Goal: Transaction & Acquisition: Book appointment/travel/reservation

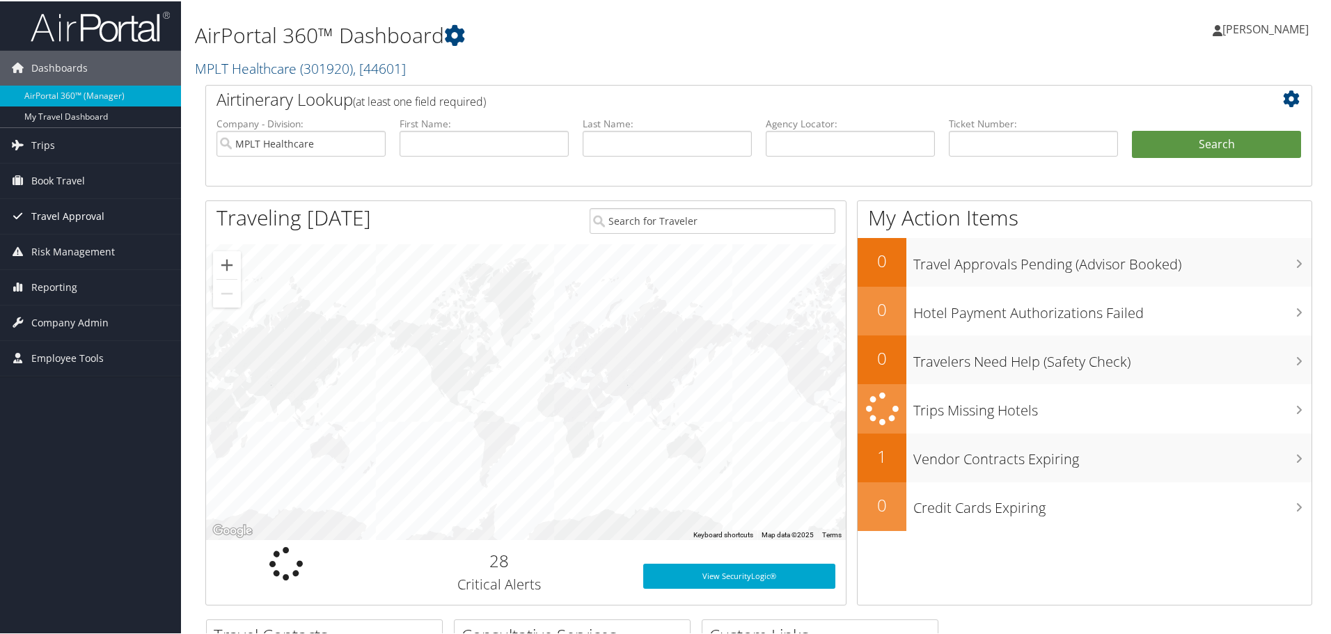
click at [81, 209] on span "Travel Approval" at bounding box center [67, 215] width 73 height 35
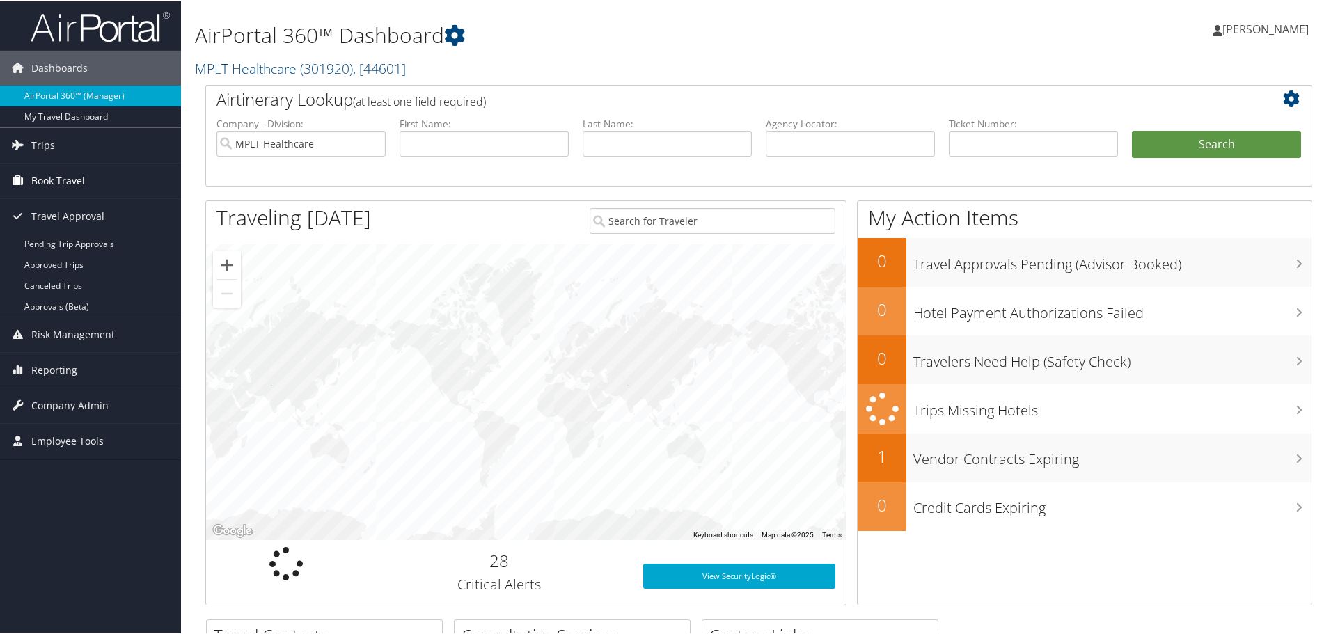
click at [74, 181] on span "Book Travel" at bounding box center [58, 179] width 54 height 35
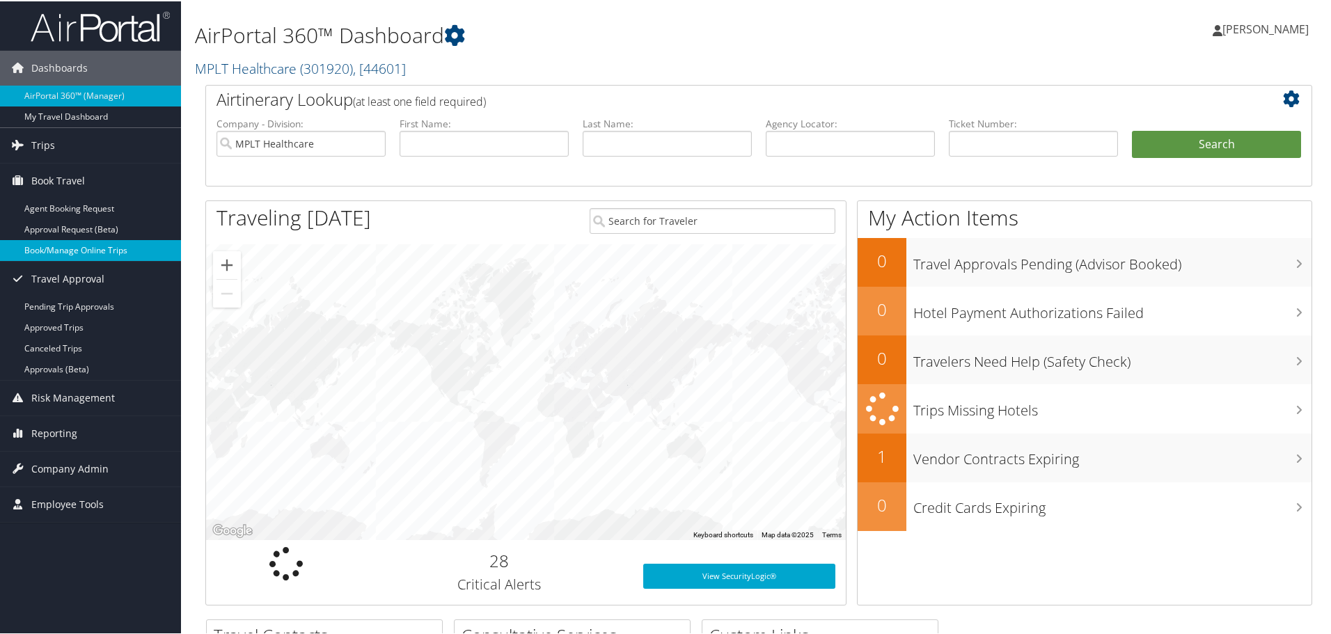
click at [65, 244] on link "Book/Manage Online Trips" at bounding box center [90, 249] width 181 height 21
